Goal: Obtain resource: Download file/media

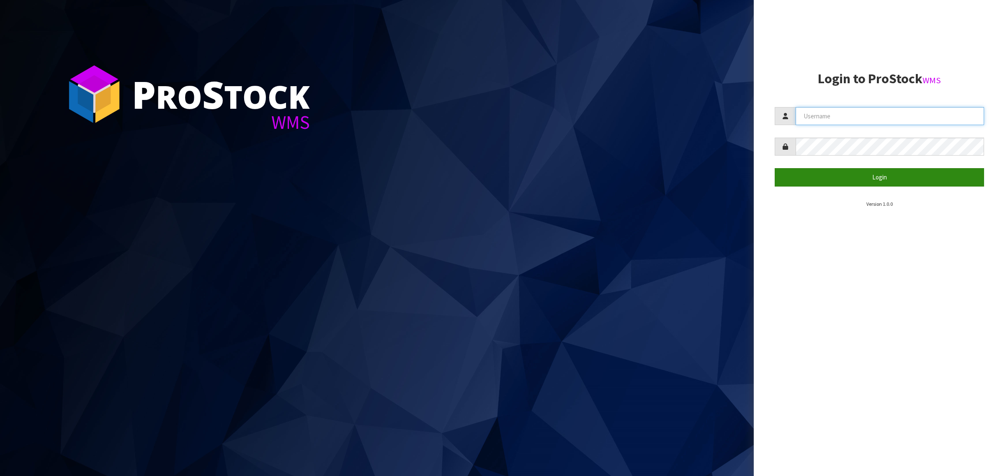
type input "[PERSON_NAME][EMAIL_ADDRESS][DOMAIN_NAME]"
click at [860, 177] on button "Login" at bounding box center [879, 177] width 209 height 18
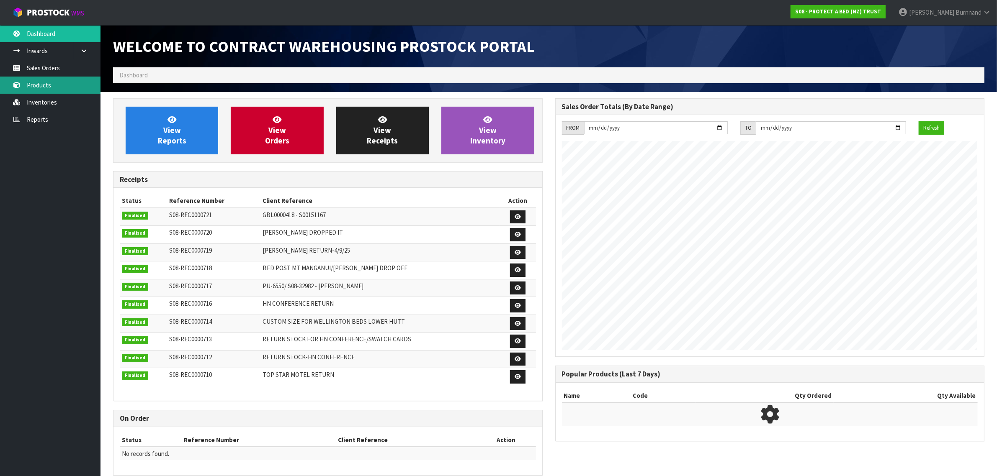
scroll to position [466, 442]
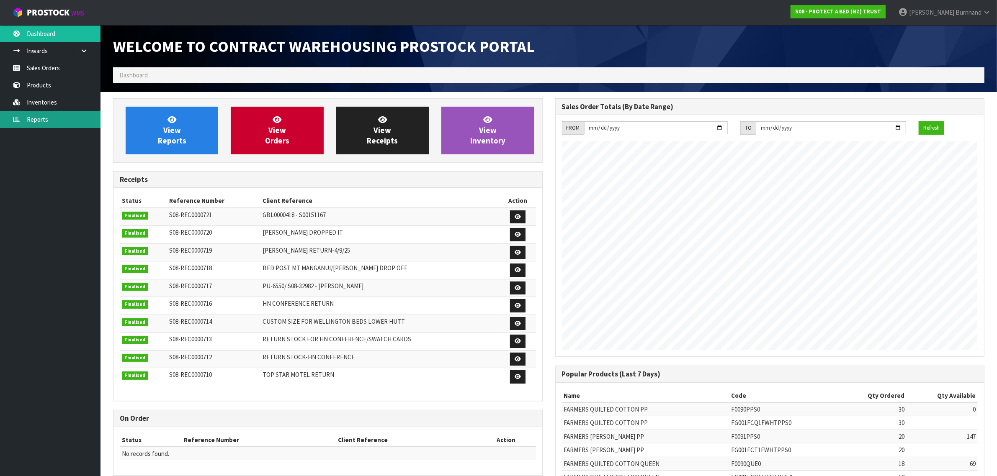
click at [36, 117] on link "Reports" at bounding box center [50, 119] width 100 height 17
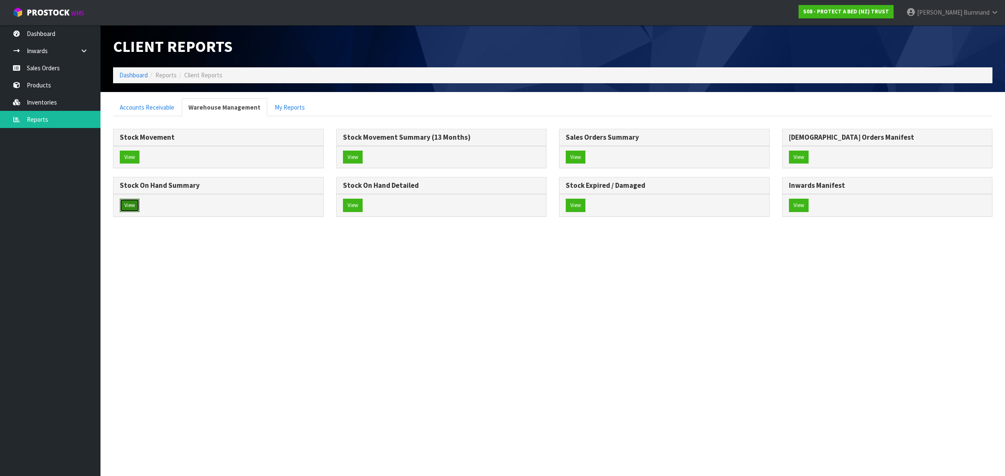
click at [136, 209] on button "View" at bounding box center [130, 205] width 20 height 13
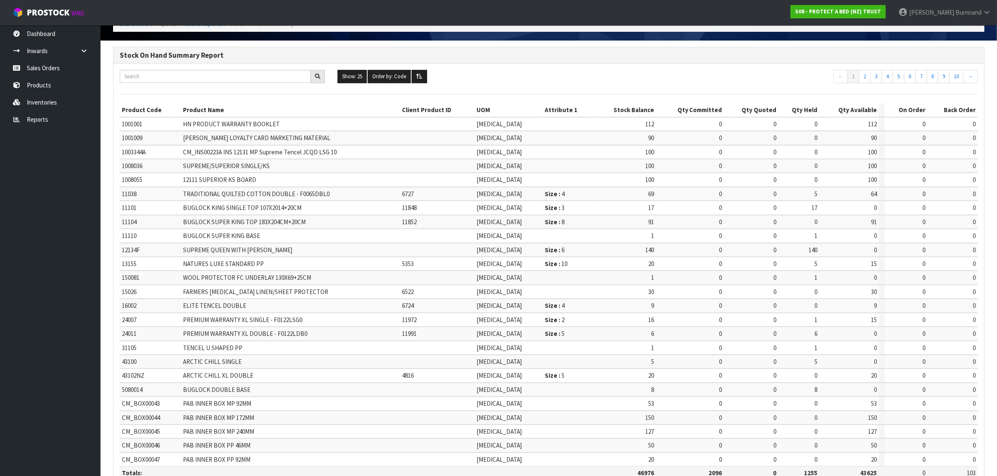
scroll to position [100, 0]
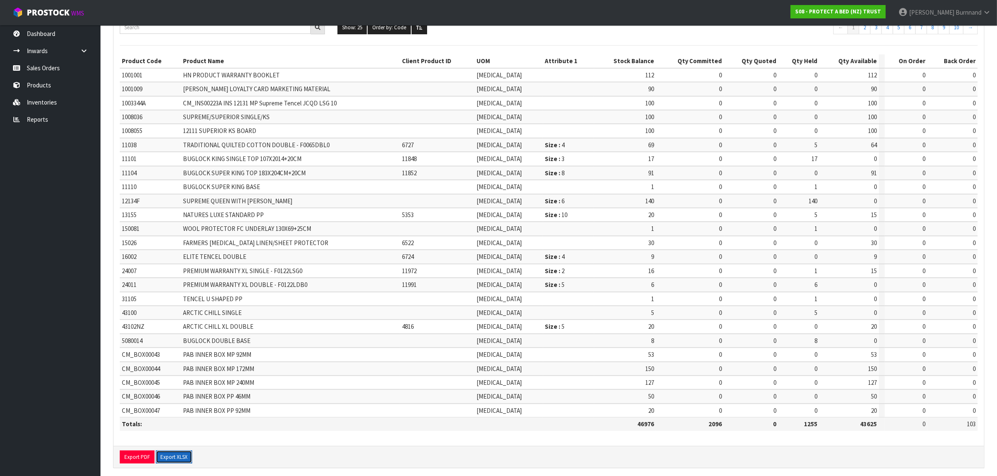
click at [183, 451] on button "Export XLSX" at bounding box center [174, 457] width 36 height 13
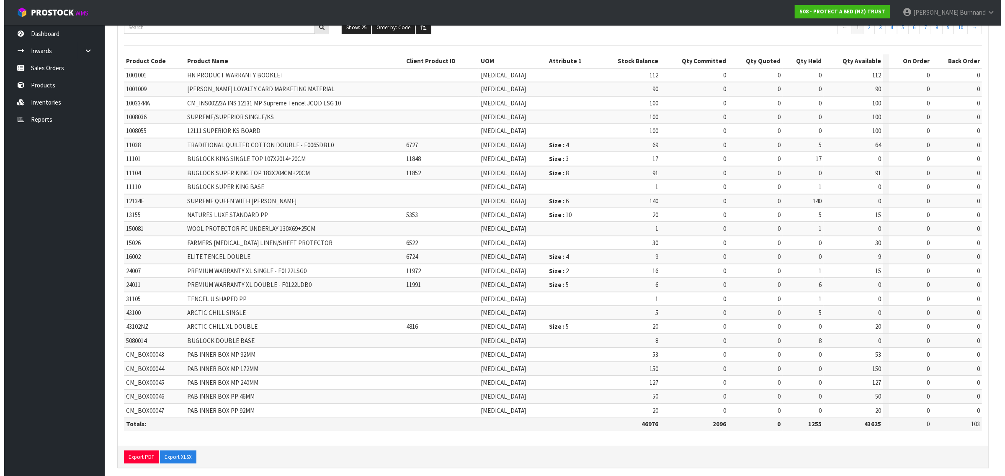
scroll to position [0, 0]
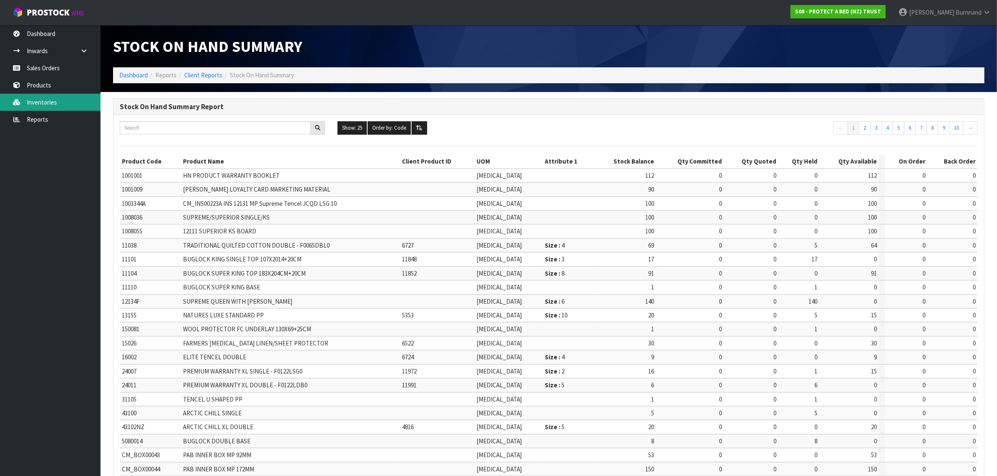
click at [47, 101] on link "Inventories" at bounding box center [50, 102] width 100 height 17
click at [143, 128] on input "text" at bounding box center [215, 127] width 191 height 13
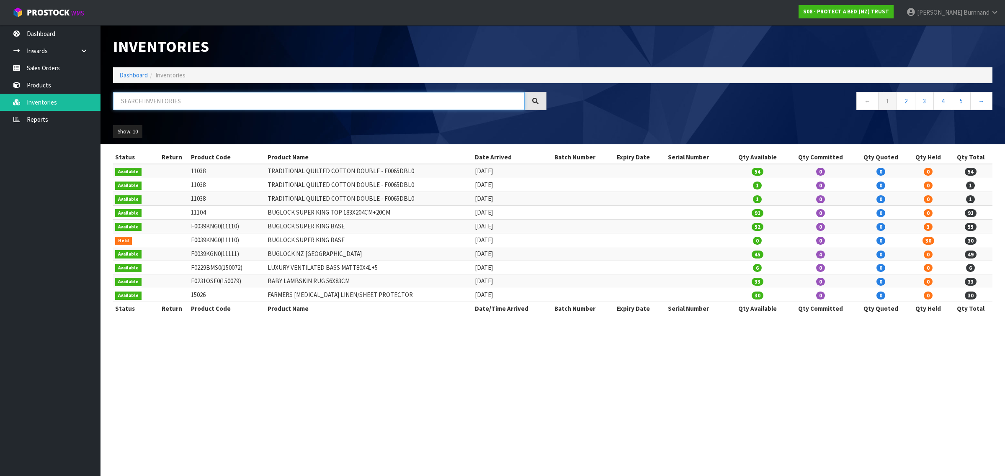
click at [122, 103] on input "text" at bounding box center [319, 101] width 412 height 18
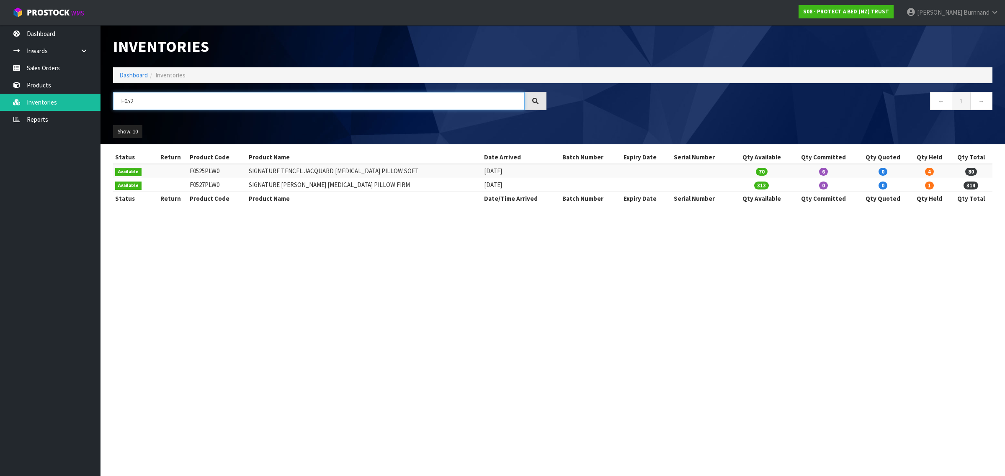
type input "F052"
click at [41, 117] on link "Reports" at bounding box center [50, 119] width 100 height 17
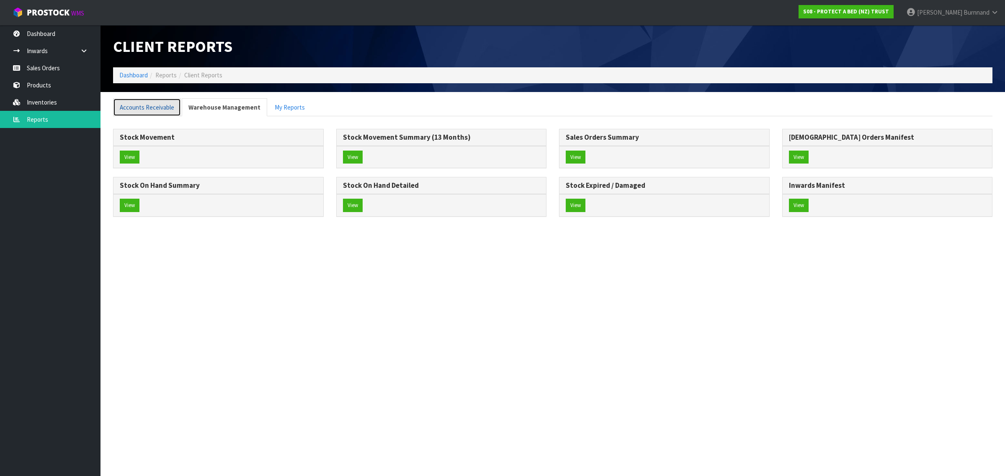
click at [144, 103] on link "Accounts Receivable" at bounding box center [147, 107] width 68 height 18
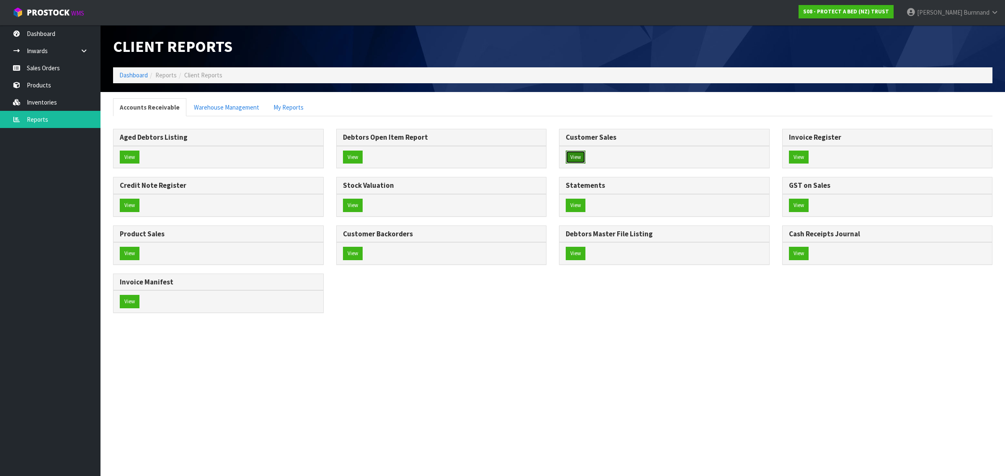
click at [579, 155] on button "View" at bounding box center [576, 157] width 20 height 13
